Goal: Information Seeking & Learning: Learn about a topic

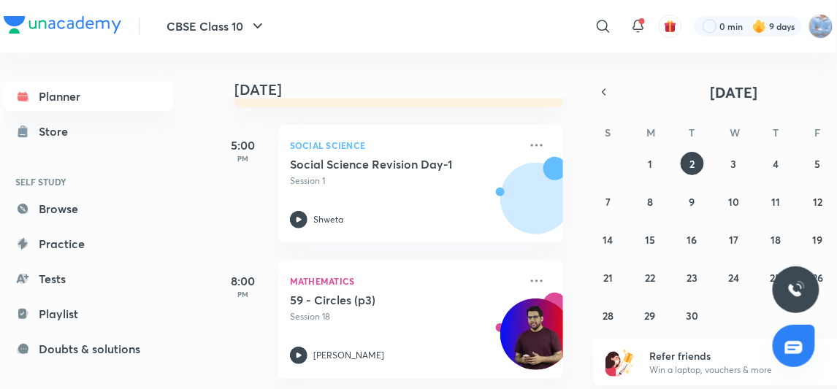
scroll to position [194, 0]
click at [649, 157] on abbr "1" at bounding box center [650, 164] width 4 height 14
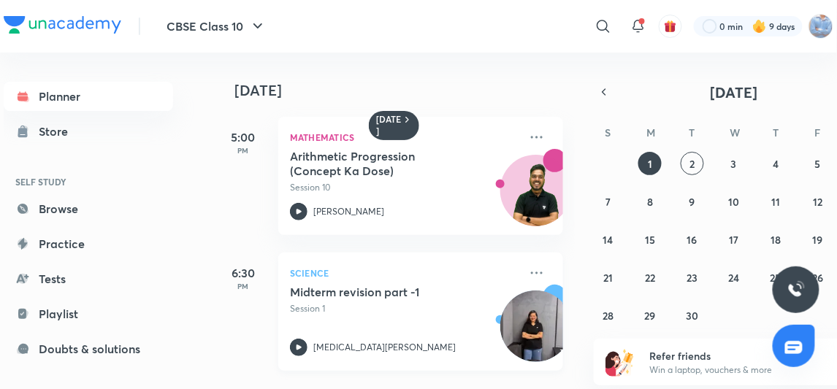
click at [297, 343] on icon at bounding box center [299, 348] width 18 height 18
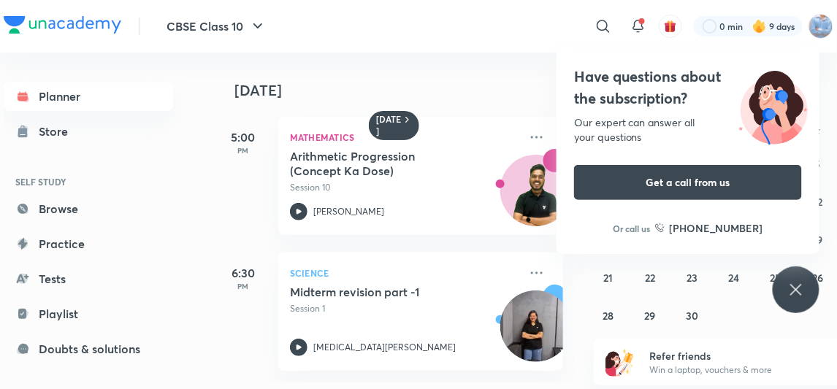
scroll to position [9, 0]
click at [797, 287] on icon at bounding box center [796, 290] width 18 height 18
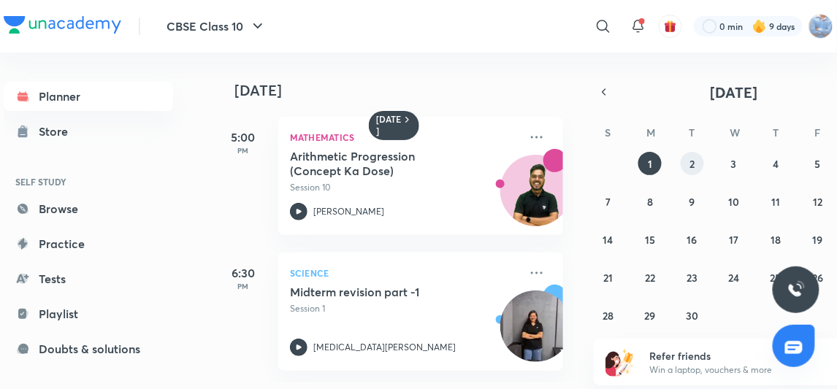
click at [689, 161] on abbr "2" at bounding box center [691, 164] width 5 height 14
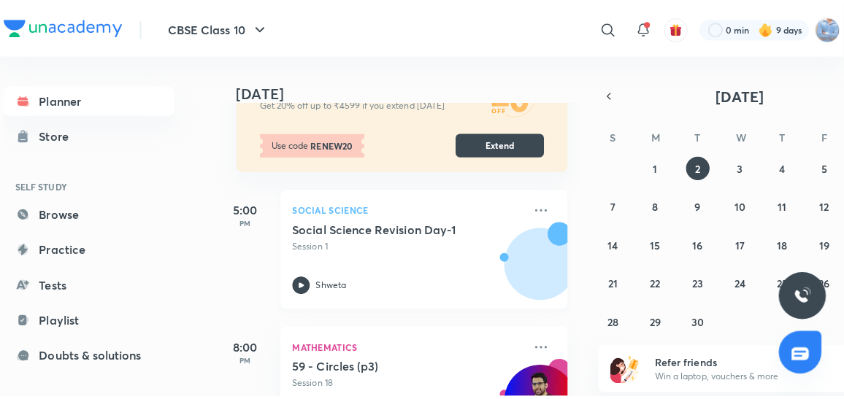
scroll to position [194, 0]
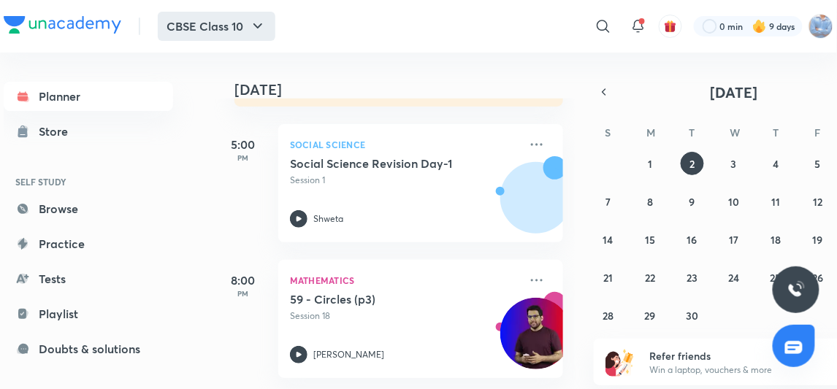
click at [269, 31] on button "CBSE Class 10" at bounding box center [217, 26] width 118 height 29
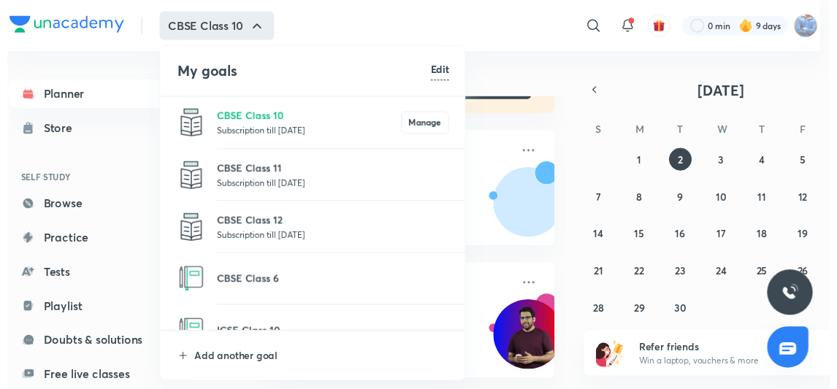
scroll to position [26, 0]
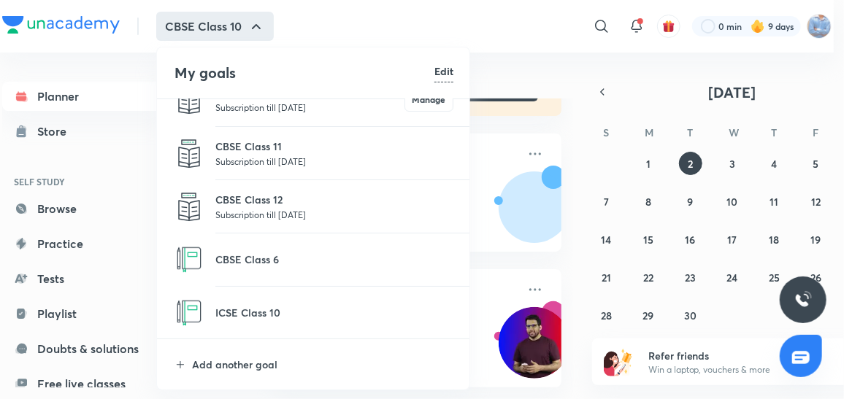
click at [377, 301] on li "ICSE Class 10" at bounding box center [314, 313] width 314 height 53
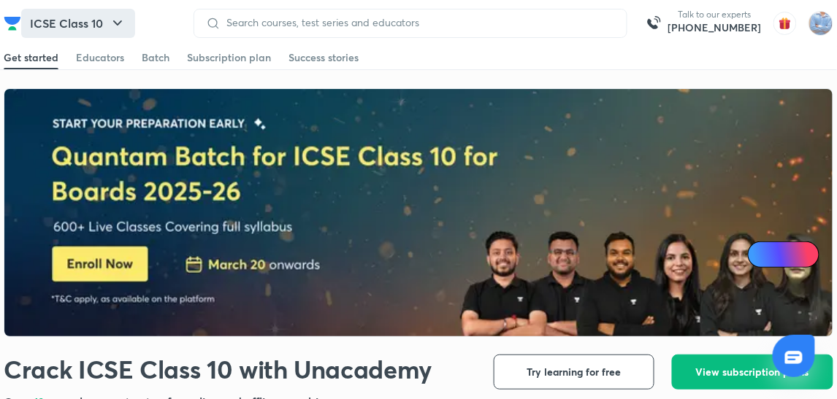
click at [124, 21] on icon "button" at bounding box center [118, 24] width 18 height 18
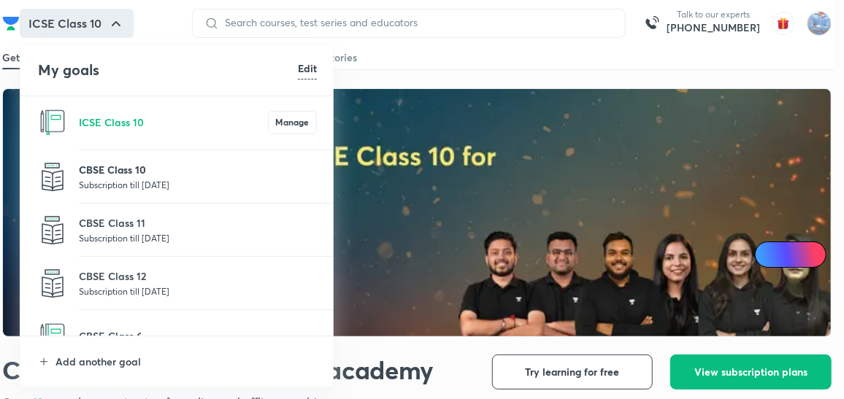
click at [137, 174] on p "CBSE Class 10" at bounding box center [198, 169] width 238 height 15
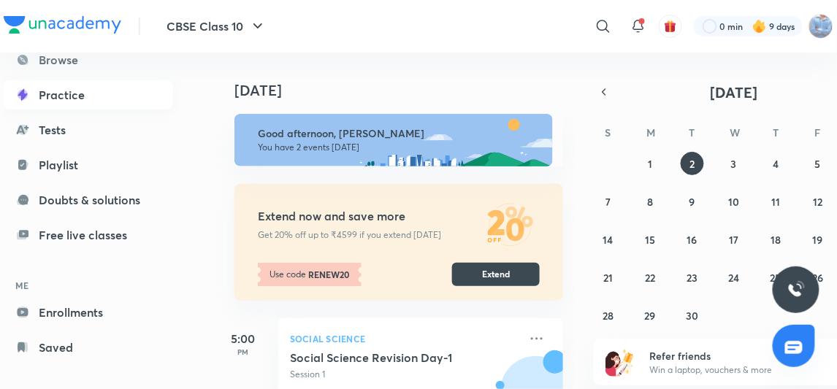
scroll to position [152, 0]
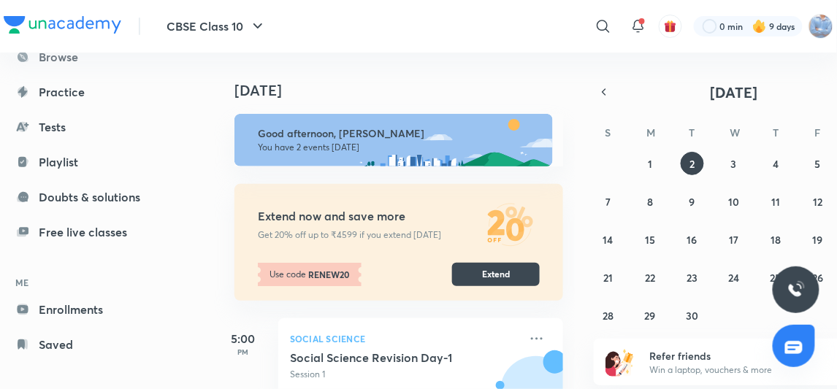
click at [100, 248] on div "Planner Store SELF STUDY Browse Practice Tests Playlist Doubts & solutions Free…" at bounding box center [88, 144] width 169 height 429
click at [110, 223] on link "Free live classes" at bounding box center [88, 232] width 169 height 29
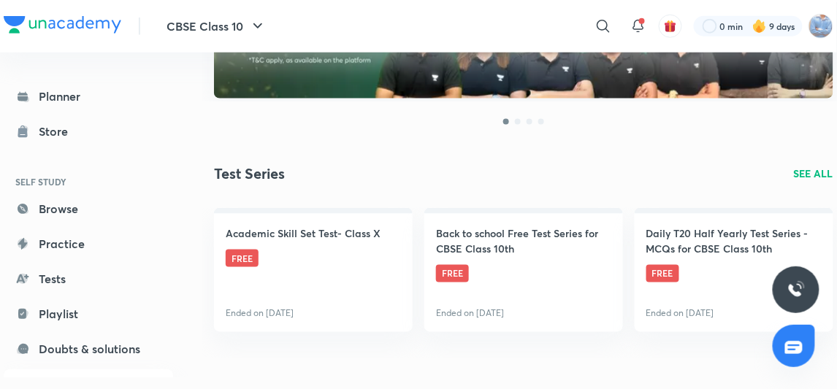
scroll to position [331, 0]
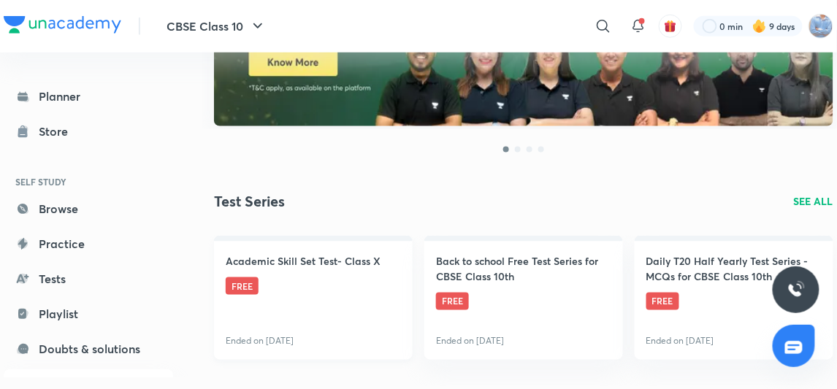
click at [242, 285] on span "FREE" at bounding box center [242, 286] width 33 height 18
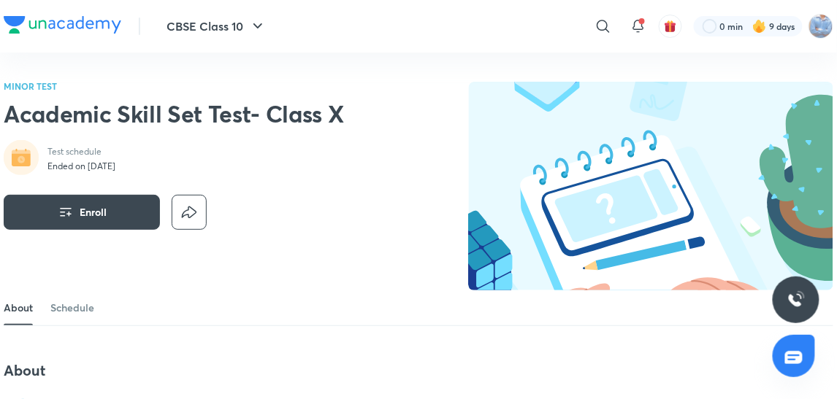
click at [420, 280] on div "MINOR TEST Academic Skill Set Test- Class X Test schedule Ended on [DATE] Enroll" at bounding box center [418, 186] width 829 height 209
click at [136, 201] on button "Enroll" at bounding box center [82, 212] width 156 height 35
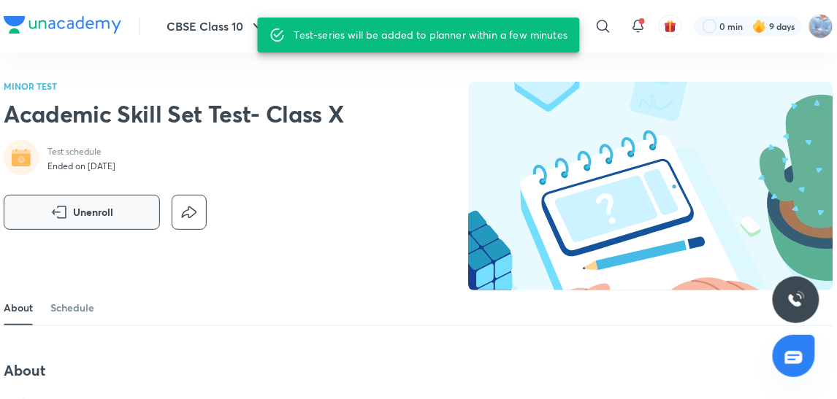
click at [103, 210] on span "Unenroll" at bounding box center [93, 212] width 40 height 15
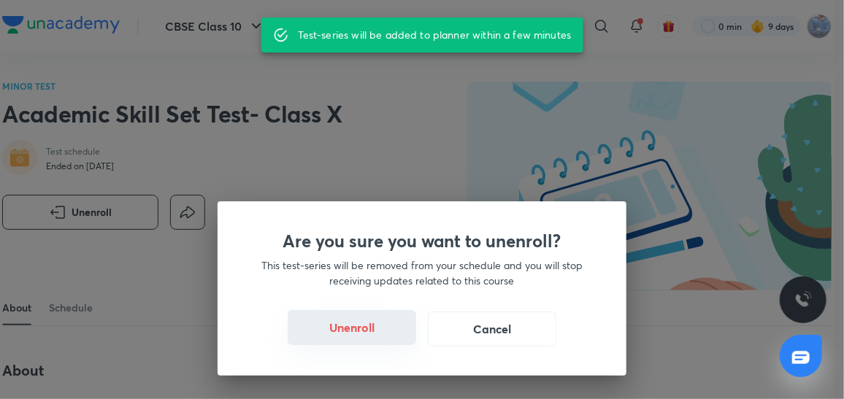
click at [368, 337] on button "Unenroll" at bounding box center [352, 327] width 128 height 35
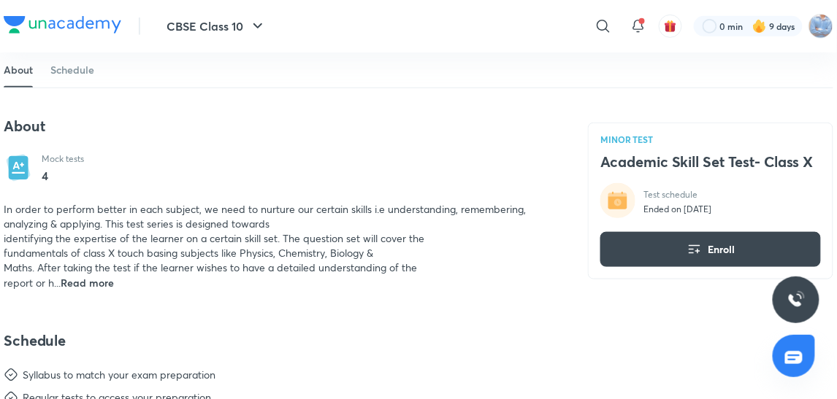
scroll to position [245, 0]
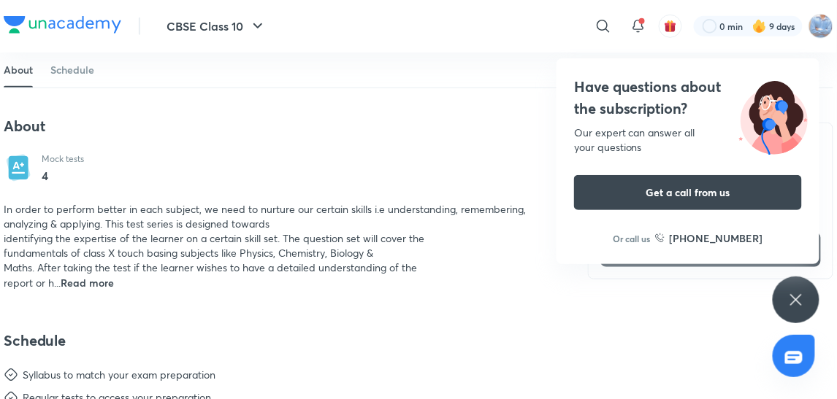
click at [793, 289] on div "Have questions about the subscription? Our expert can answer all your questions…" at bounding box center [795, 300] width 47 height 47
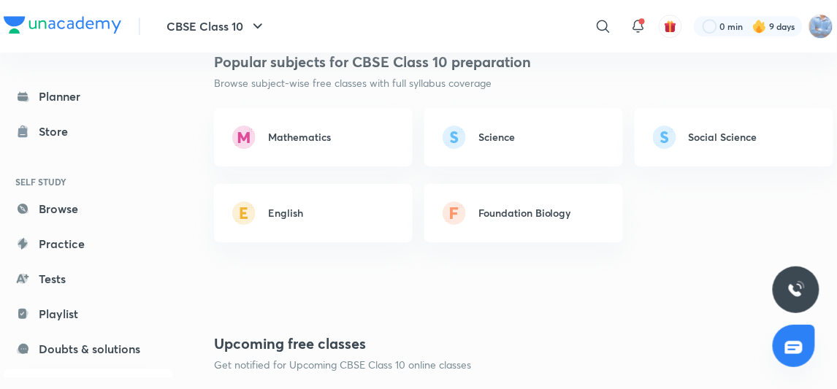
scroll to position [1041, 0]
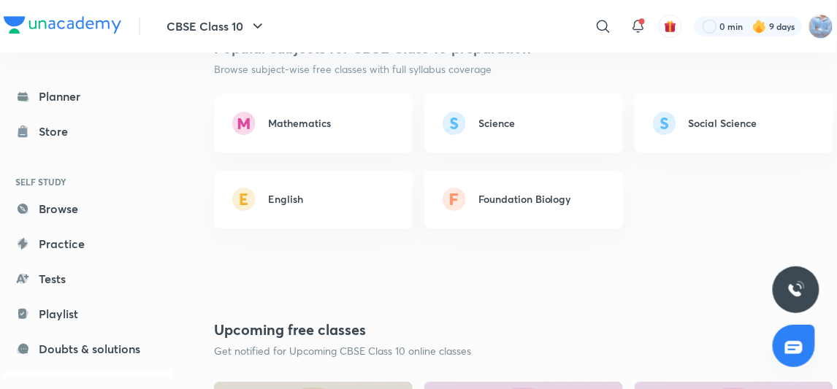
click at [347, 204] on div "English" at bounding box center [325, 198] width 139 height 15
click at [271, 193] on h6 "English" at bounding box center [285, 198] width 35 height 15
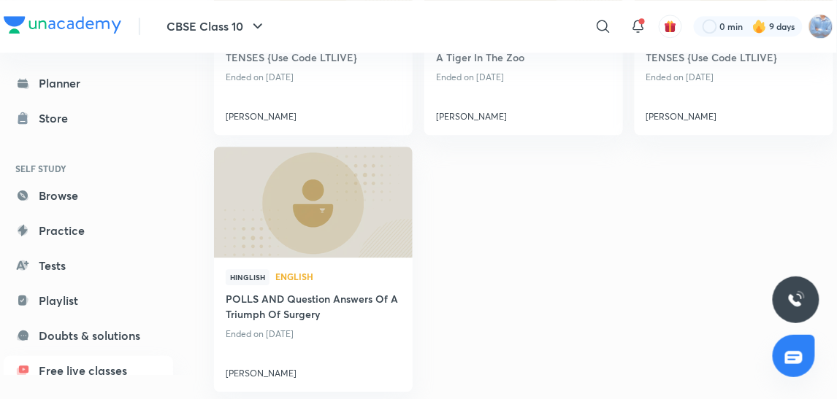
scroll to position [824, 0]
click at [340, 222] on img at bounding box center [313, 201] width 202 height 113
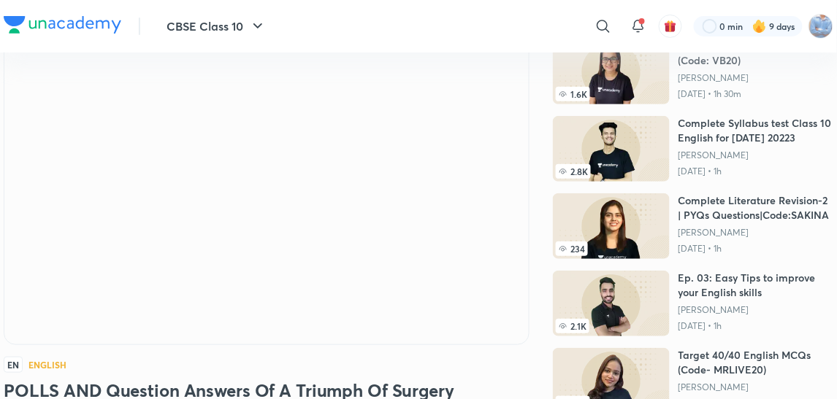
scroll to position [66, 0]
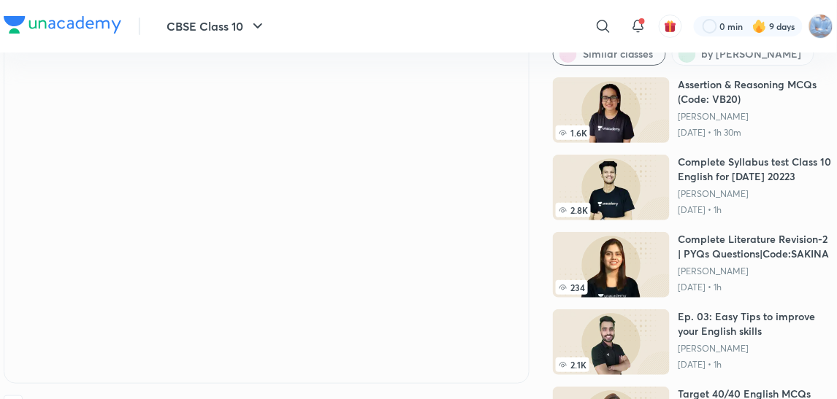
click at [652, 277] on img at bounding box center [611, 265] width 117 height 66
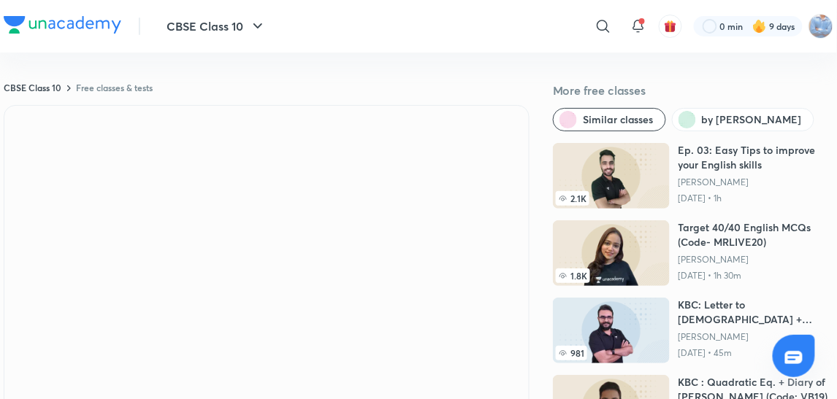
scroll to position [66, 0]
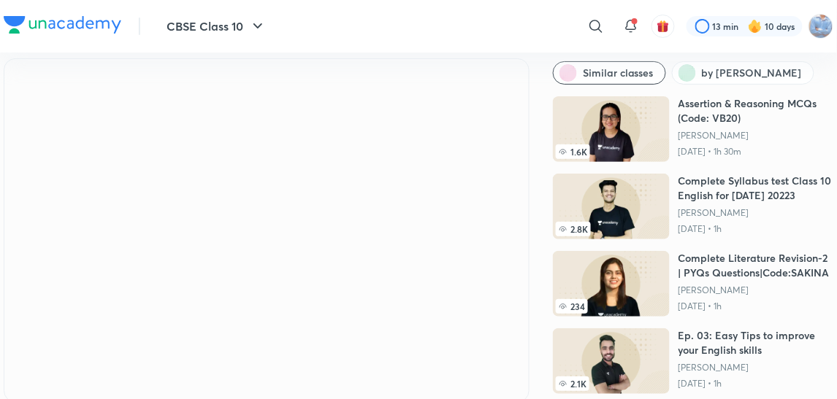
scroll to position [66, 0]
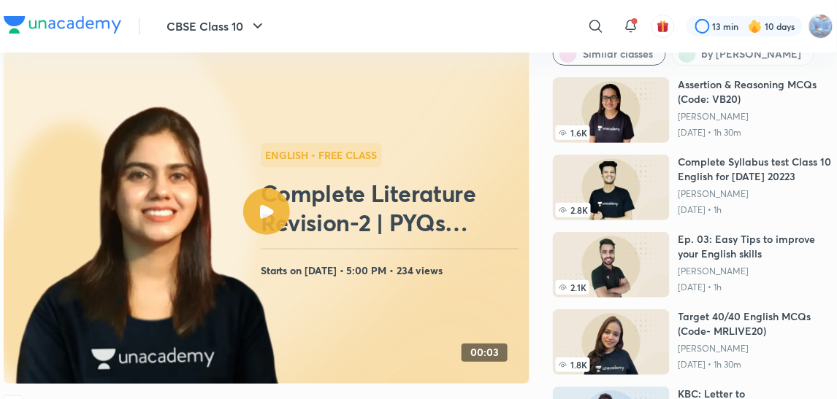
click at [258, 215] on div at bounding box center [266, 211] width 47 height 47
drag, startPoint x: 0, startPoint y: 0, endPoint x: 261, endPoint y: 215, distance: 338.1
click at [261, 215] on div at bounding box center [266, 211] width 47 height 47
click at [261, 215] on icon at bounding box center [267, 212] width 14 height 14
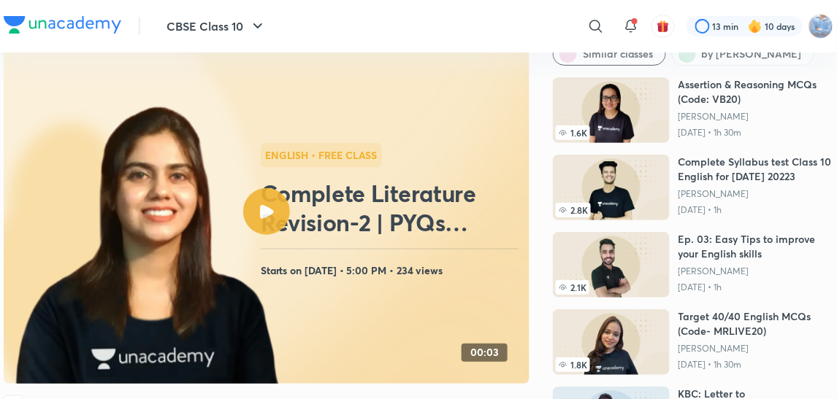
click at [509, 350] on icon at bounding box center [312, 250] width 1128 height 718
click at [499, 350] on h4 "00:03" at bounding box center [484, 353] width 28 height 12
click at [262, 201] on div at bounding box center [266, 211] width 47 height 47
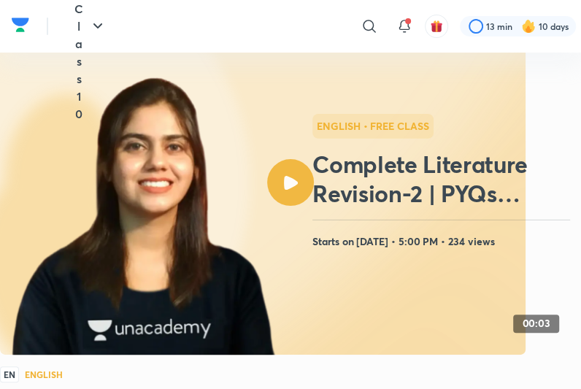
click at [483, 136] on div "English • free class Complete Literature Revision-2 | PYQs Questions|Code:SAKIN…" at bounding box center [443, 182] width 263 height 137
click at [499, 226] on div "English • free class Complete Literature Revision-2 | PYQs Questions|Code:SAKIN…" at bounding box center [443, 182] width 263 height 137
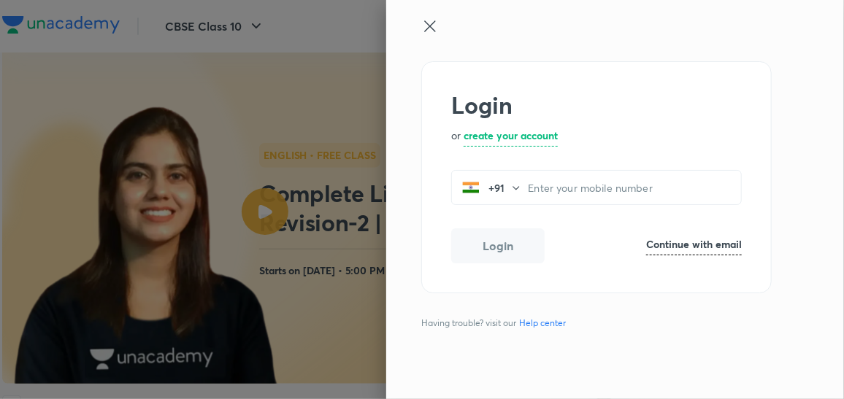
click at [436, 22] on icon at bounding box center [430, 27] width 18 height 18
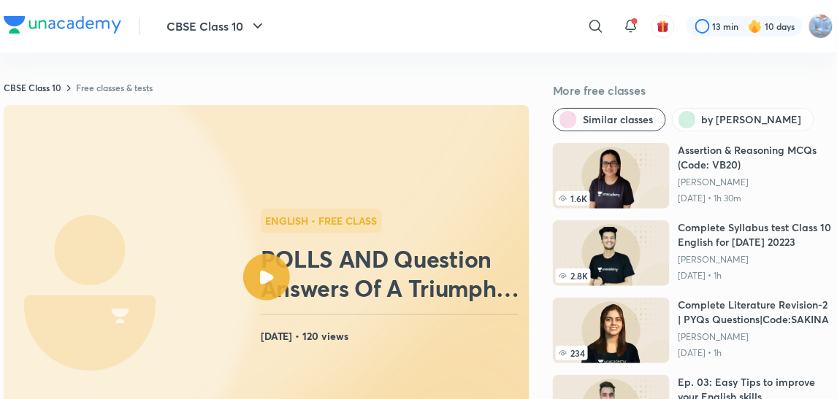
scroll to position [824, 0]
